Goal: Find specific page/section: Find specific page/section

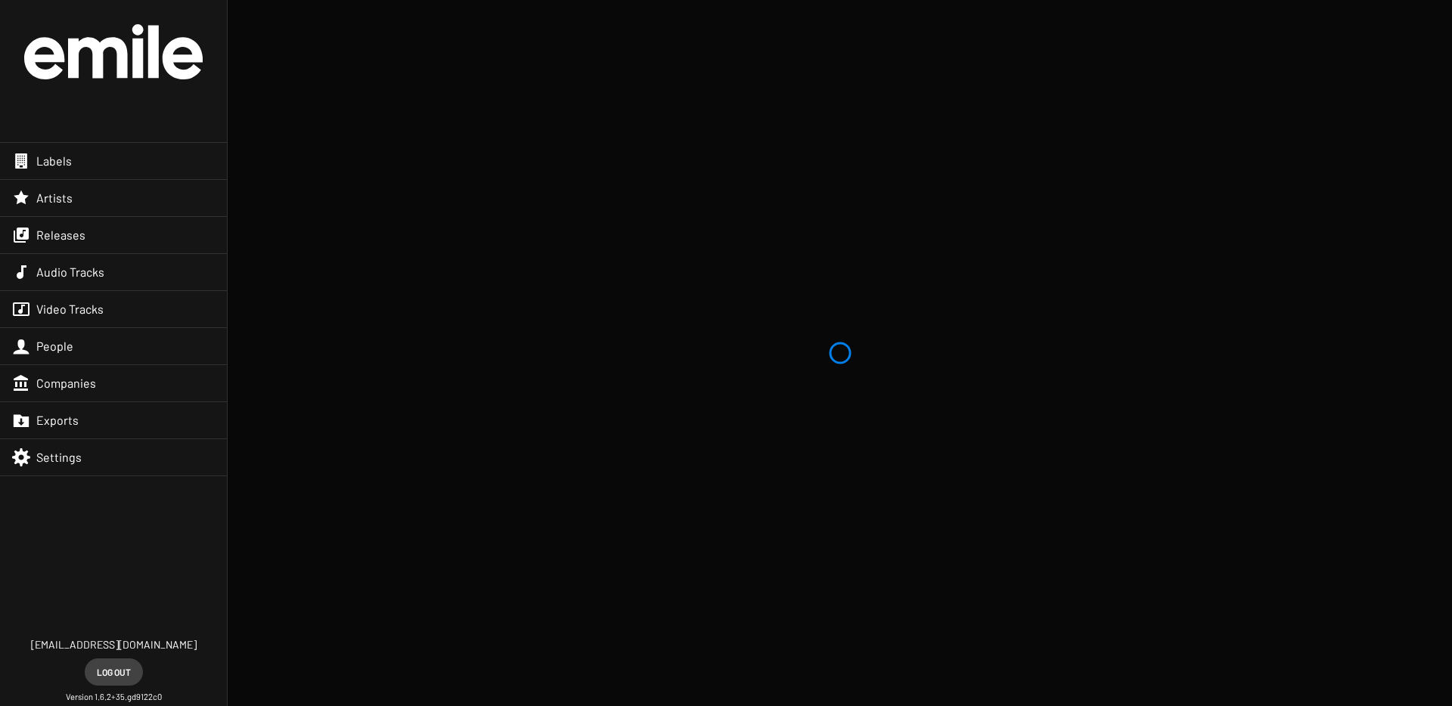
click at [69, 206] on span "Artists" at bounding box center [54, 198] width 36 height 15
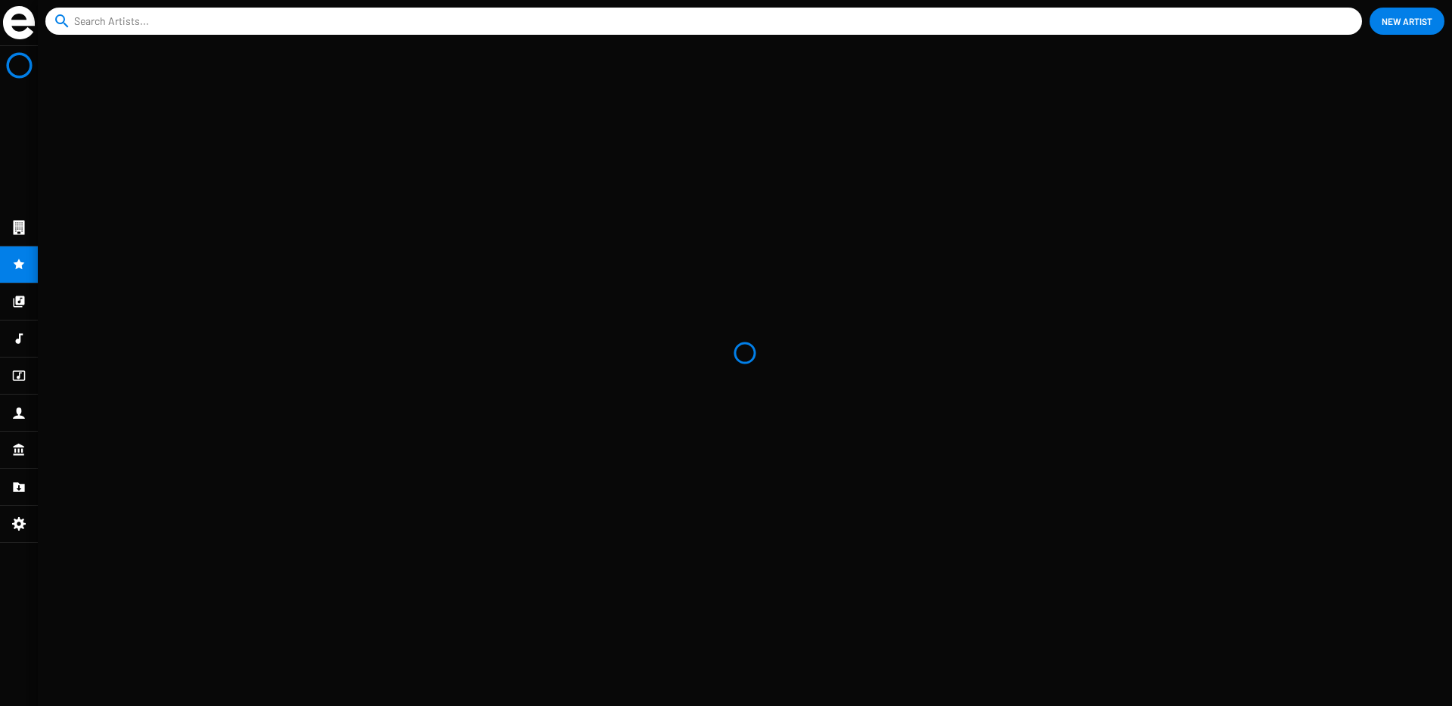
click at [262, 21] on input at bounding box center [706, 21] width 1265 height 27
type input "silly boy blue"
click at [1339, 14] on button "close" at bounding box center [1346, 21] width 15 height 15
type input "silly boy"
click at [23, 306] on icon at bounding box center [19, 302] width 14 height 18
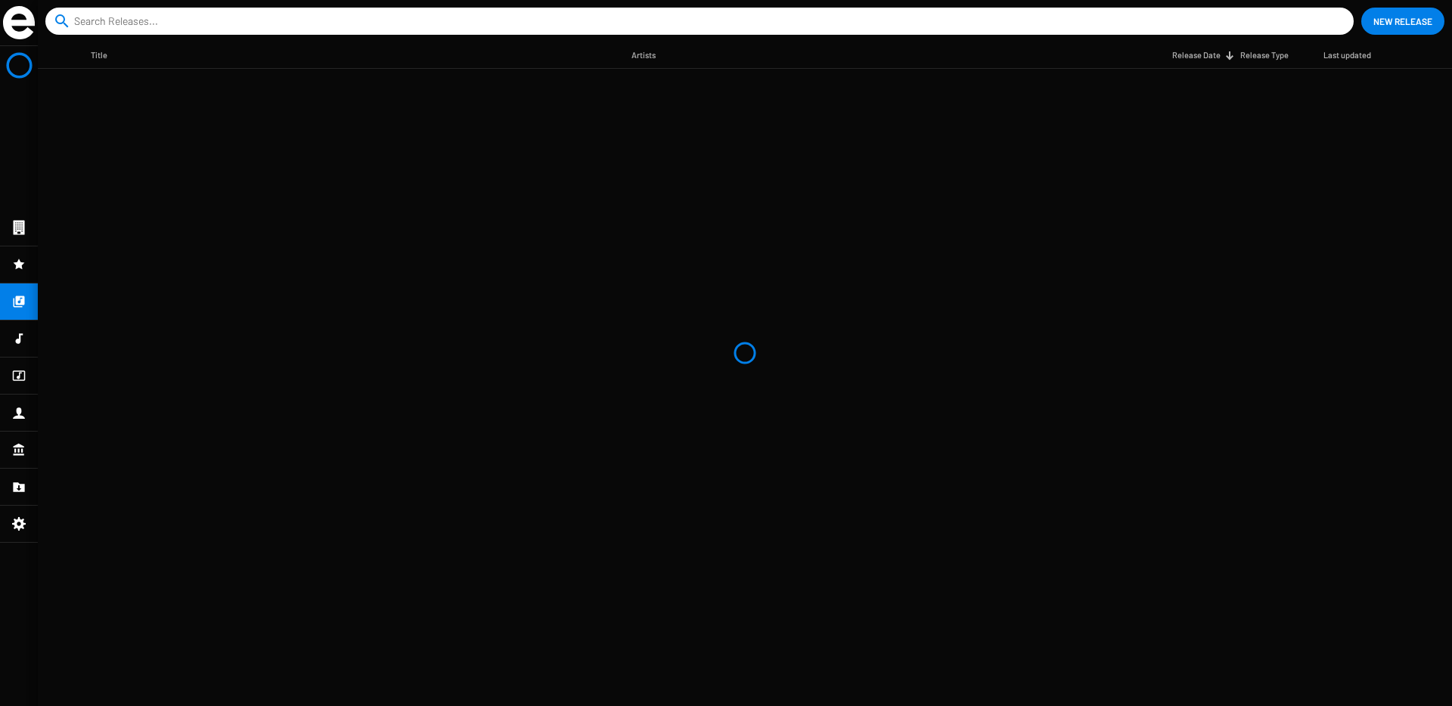
click at [126, 24] on input at bounding box center [702, 21] width 1257 height 27
type input "si"
